Goal: Task Accomplishment & Management: Use online tool/utility

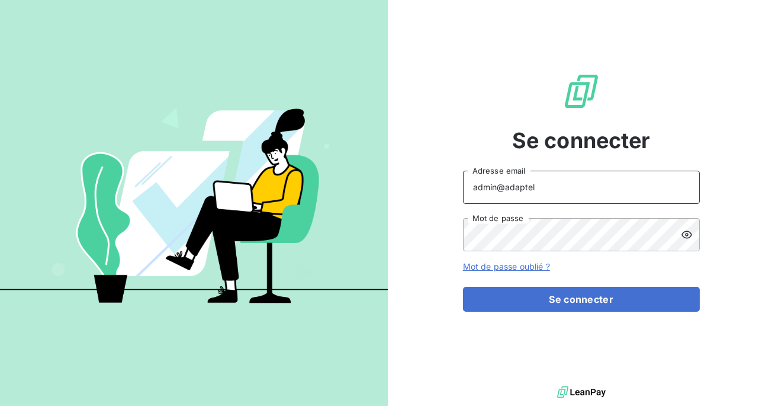
click at [541, 188] on input "admin@adaptel" at bounding box center [581, 187] width 237 height 33
click at [463, 287] on button "Se connecter" at bounding box center [581, 299] width 237 height 25
type input "admin@groupesocoda"
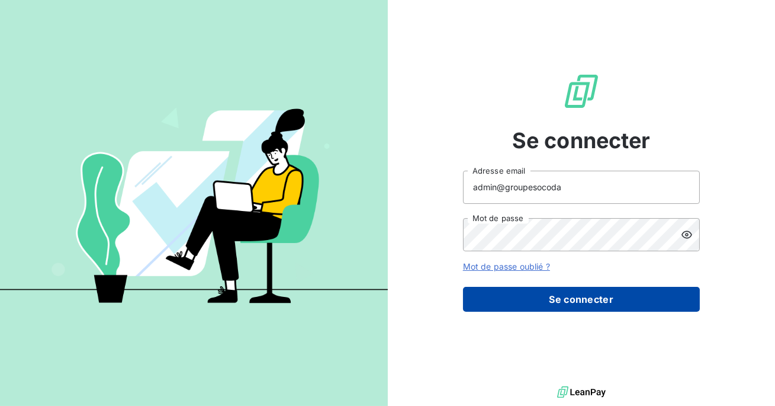
click at [568, 297] on button "Se connecter" at bounding box center [581, 299] width 237 height 25
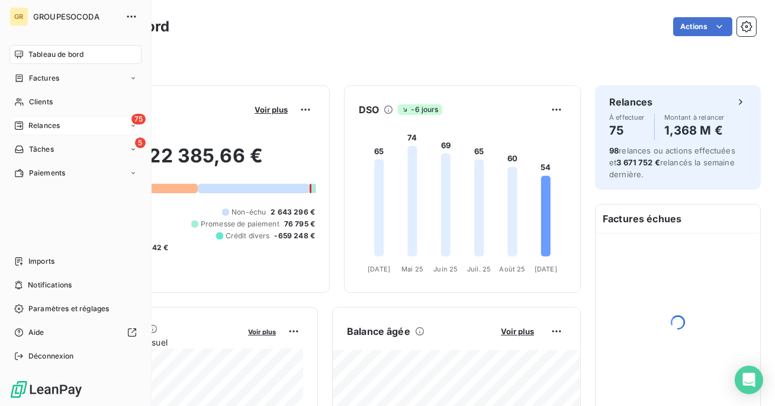
click at [31, 126] on span "Relances" at bounding box center [43, 125] width 31 height 11
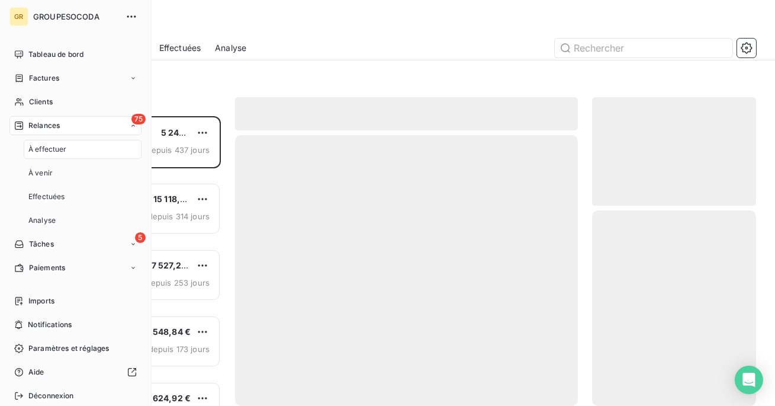
scroll to position [290, 164]
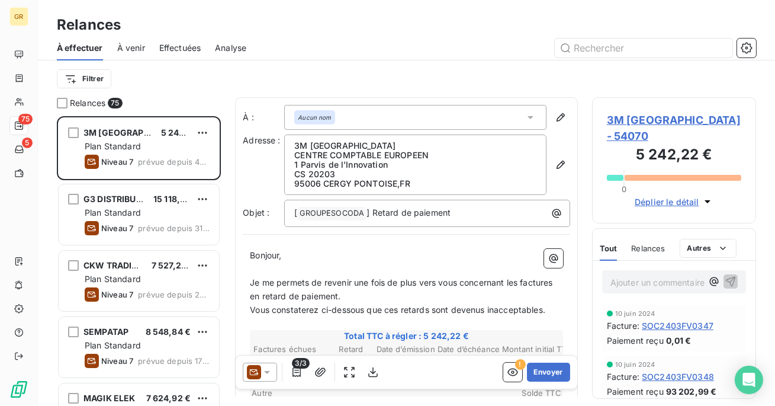
click at [191, 48] on span "Effectuées" at bounding box center [180, 48] width 42 height 12
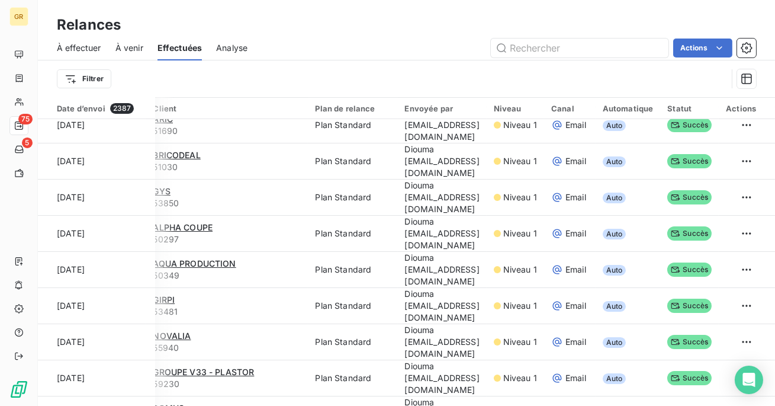
scroll to position [987, 22]
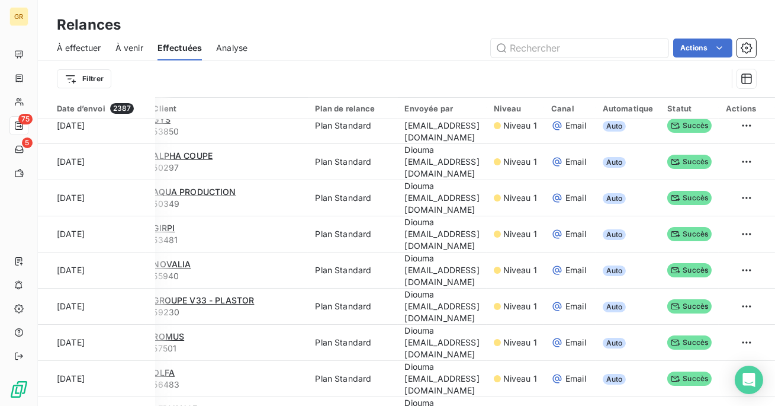
click at [744, 200] on html "GR 75 5 Relances À effectuer À venir Effectuées Analyse Actions Filtrer Date d’…" at bounding box center [387, 203] width 775 height 406
